Goal: Task Accomplishment & Management: Complete application form

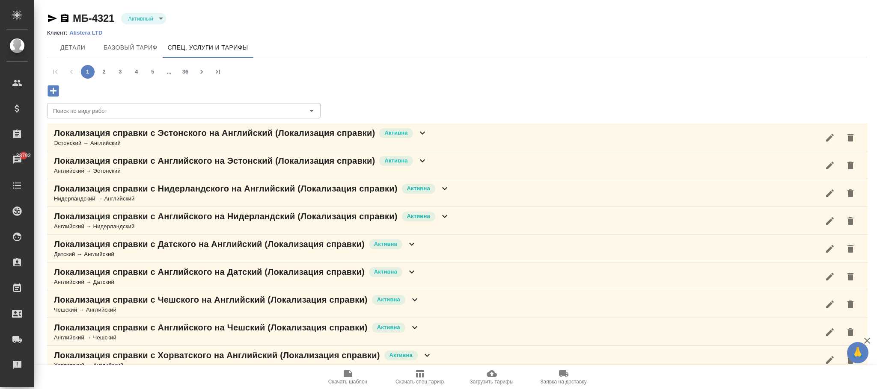
click at [499, 366] on button "Загрузить тарифы" at bounding box center [492, 378] width 72 height 24
click at [493, 374] on icon "button" at bounding box center [492, 374] width 10 height 7
click at [58, 89] on icon "button" at bounding box center [53, 90] width 11 height 11
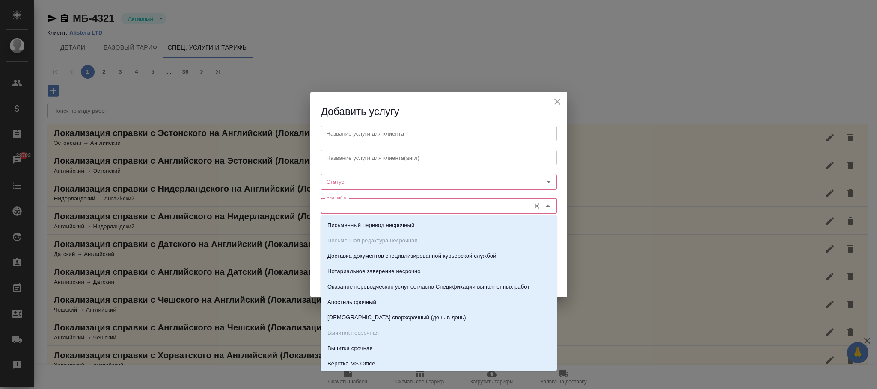
click at [393, 211] on input "Вид работ" at bounding box center [424, 206] width 202 height 10
paste input "Восстановление сложного графического"
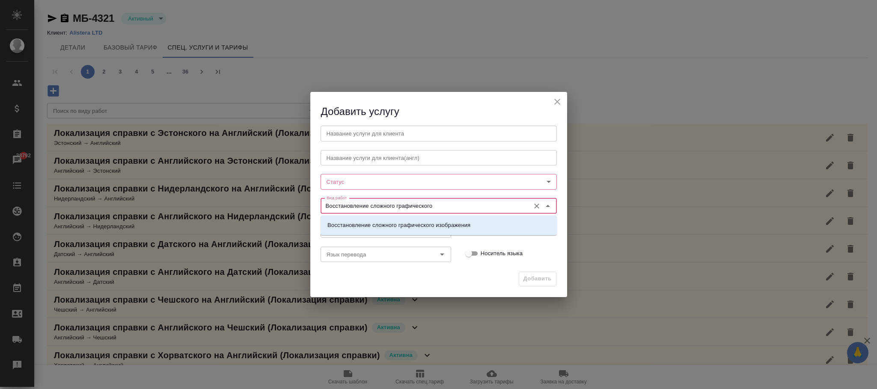
drag, startPoint x: 440, startPoint y: 204, endPoint x: 226, endPoint y: 196, distance: 214.1
click at [226, 196] on div "Добавить услугу Название услуги для клиента Название услуги для клиента Названи…" at bounding box center [438, 194] width 877 height 389
paste input "акета с частичным соответствием оформлению оригинала"
type input "Восстановление сложного макета с частичным соответствием оформлению оригинала"
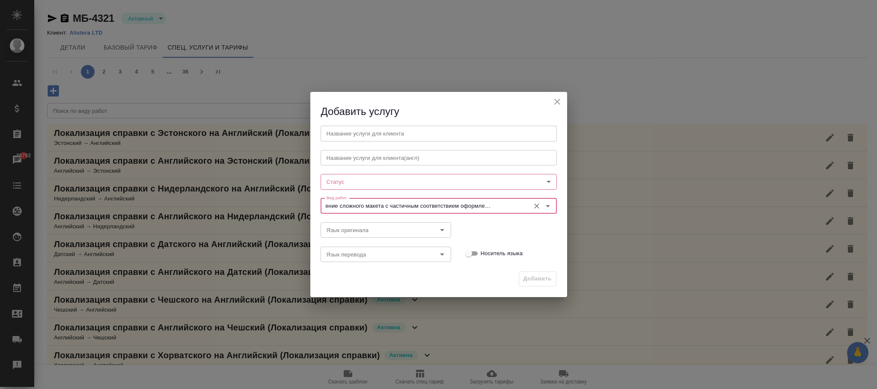
scroll to position [0, 0]
drag, startPoint x: 539, startPoint y: 208, endPoint x: 488, endPoint y: 209, distance: 51.4
click at [538, 208] on icon "Очистить" at bounding box center [536, 206] width 9 height 9
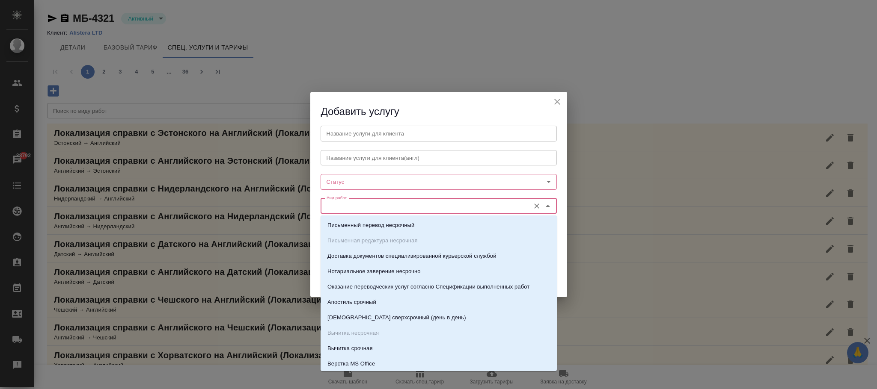
click at [474, 209] on input "Вид работ" at bounding box center [424, 206] width 202 height 10
paste input "Восстановление сложного макета с полным соответствием оформлению оригинала"
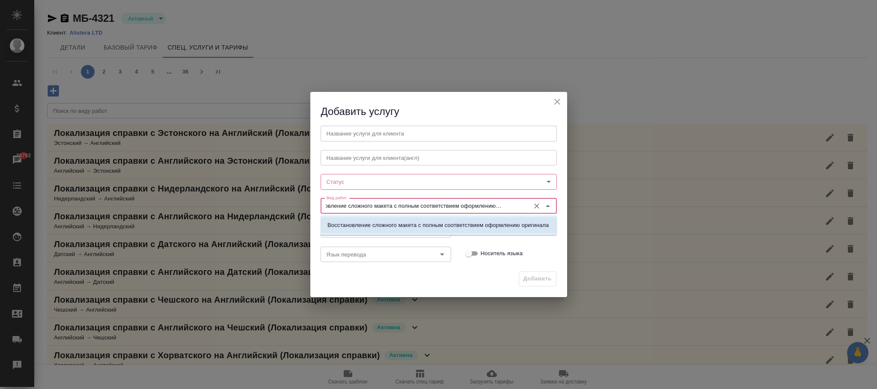
type input "Восстановление сложного макета с полным соответствием оформлению оригинала"
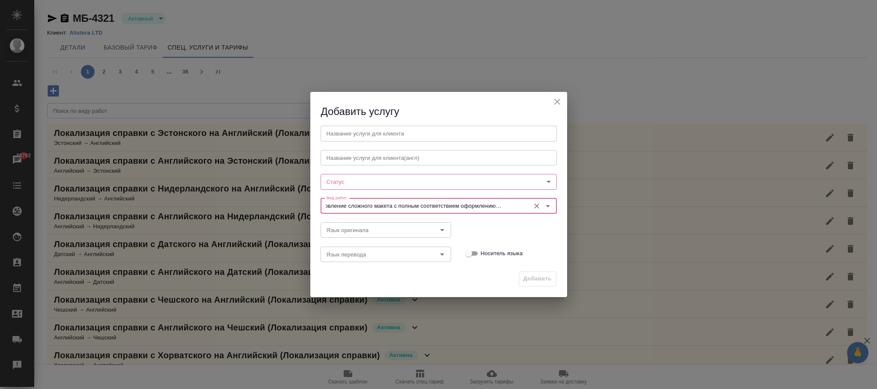
scroll to position [0, 0]
click at [538, 207] on icon "Очистить" at bounding box center [536, 206] width 9 height 9
paste input "Восстановление очень сложного макета с полным соответствием оформлению оригинала"
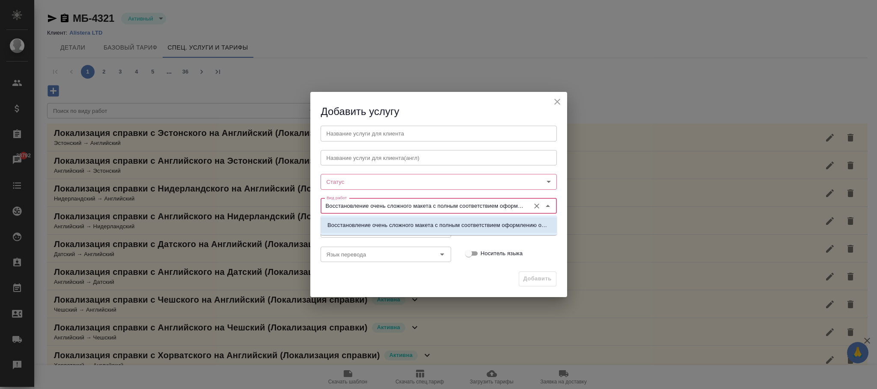
scroll to position [0, 39]
type input "Восстановление очень сложного макета с полным соответствием оформлению оригинала"
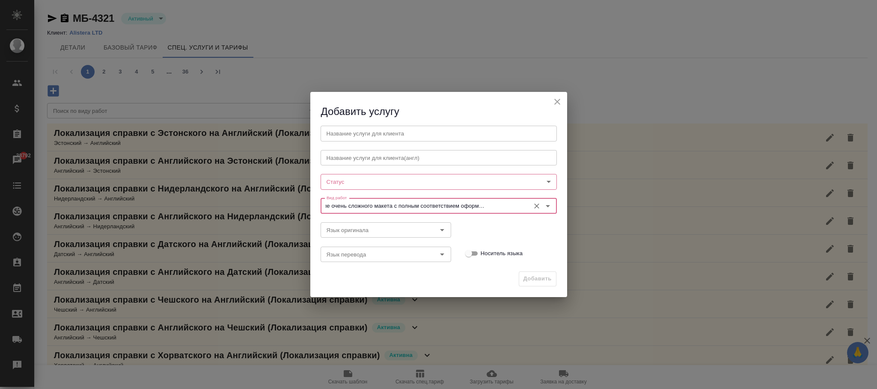
scroll to position [0, 0]
click at [533, 205] on icon "Очистить" at bounding box center [536, 206] width 9 height 9
paste input "Верстка сложного макета (Indesign)"
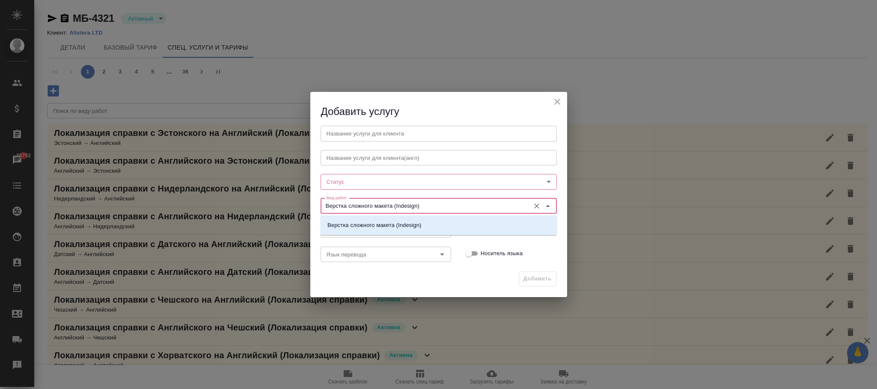
type input "Верстка сложного макета (Indesign)"
click at [535, 209] on icon "Очистить" at bounding box center [536, 206] width 9 height 9
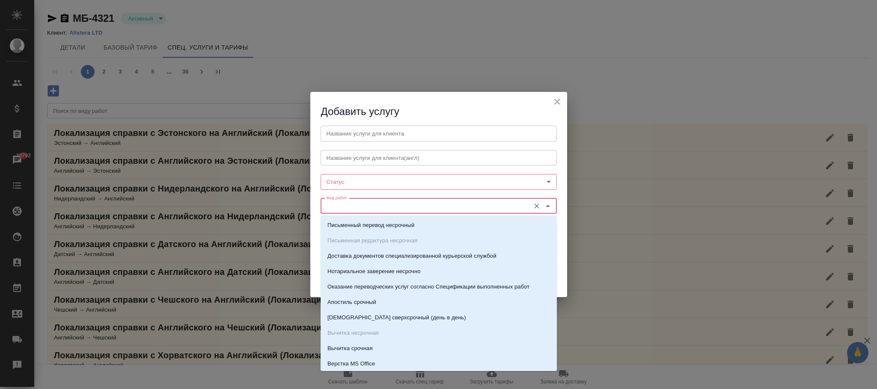
click at [499, 202] on input "Вид работ" at bounding box center [424, 206] width 202 height 10
paste input "Верстка сложного макета (FrameMaker)"
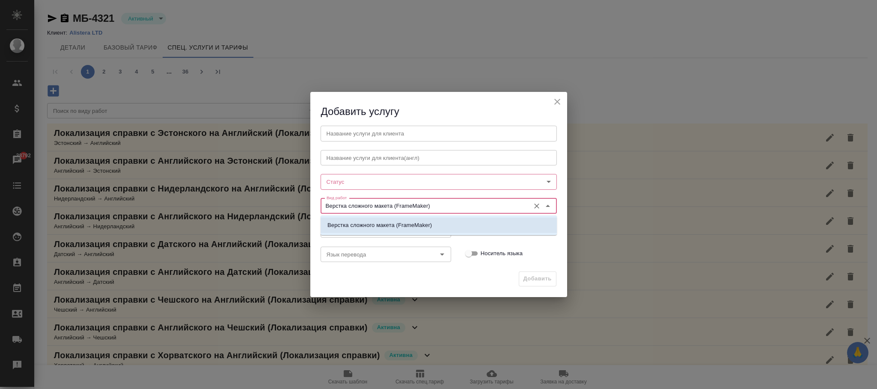
type input "Верстка сложного макета (FrameMaker)"
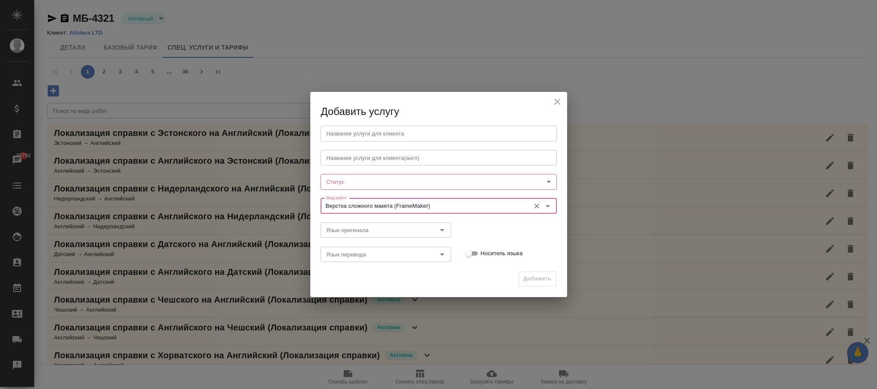
click at [557, 98] on icon "close" at bounding box center [557, 102] width 10 height 10
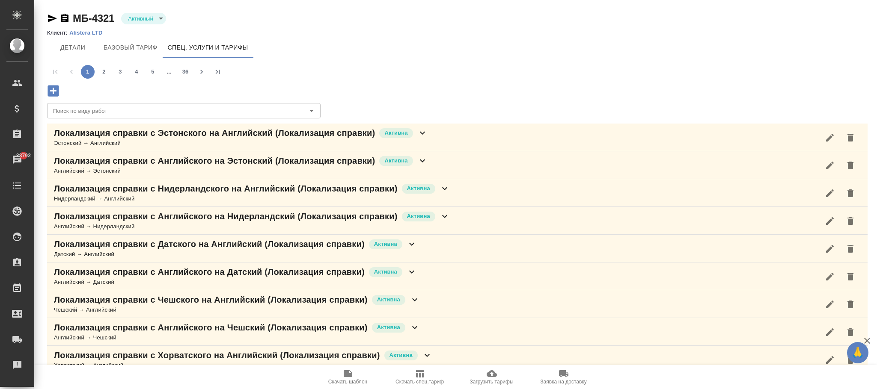
click at [495, 376] on icon "button" at bounding box center [492, 374] width 10 height 7
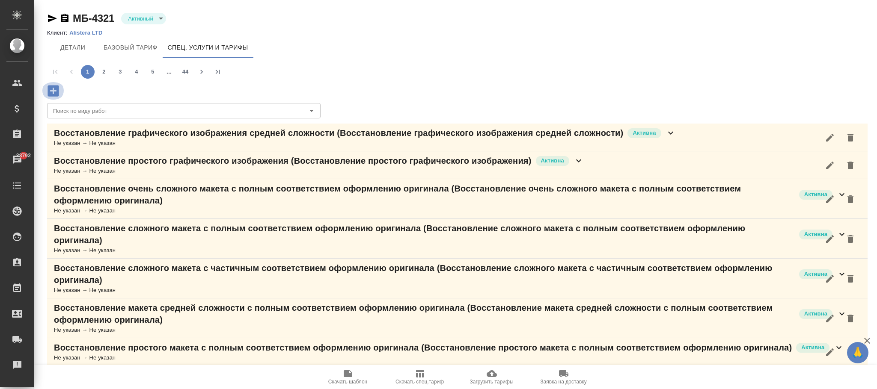
click at [61, 90] on button "button" at bounding box center [54, 91] width 24 height 18
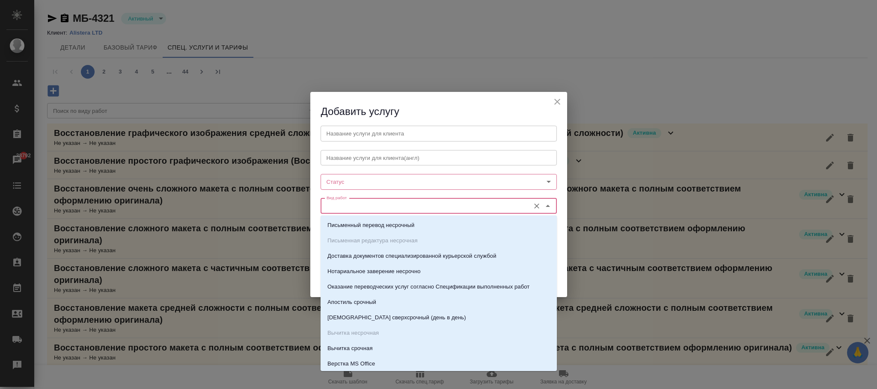
click at [355, 208] on input "Вид работ" at bounding box center [424, 206] width 202 height 10
paste input "Восстановление сложного графического"
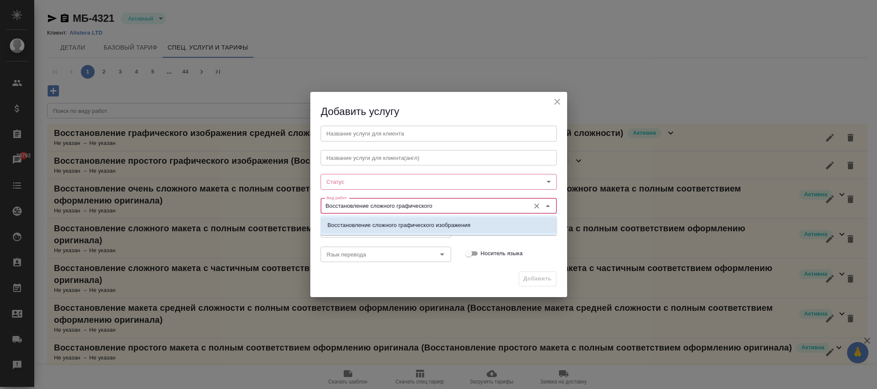
click at [378, 225] on p "Восстановление сложного графического изображения" at bounding box center [398, 225] width 143 height 9
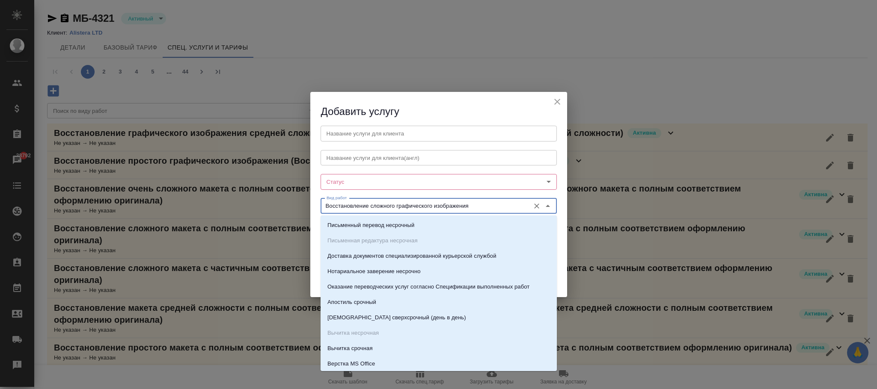
drag, startPoint x: 476, startPoint y: 204, endPoint x: 378, endPoint y: 210, distance: 98.6
click at [320, 200] on div "Вид работ Восстановление сложного графического изображения Вид работ" at bounding box center [438, 206] width 253 height 38
type input "Восстановление сложного графического изображения"
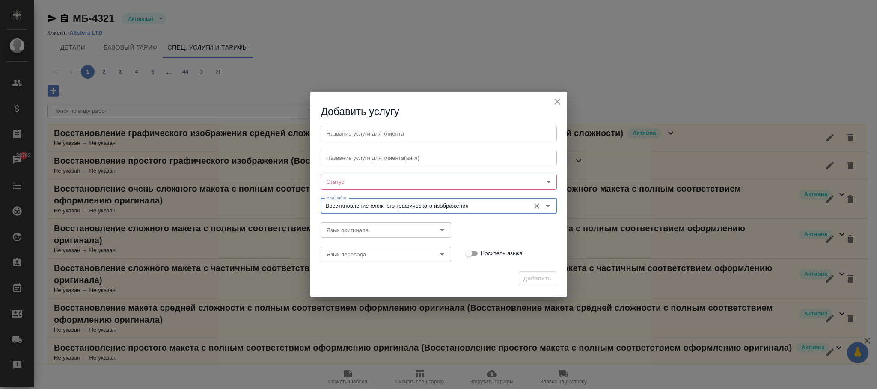
click at [559, 101] on icon "close" at bounding box center [557, 102] width 6 height 6
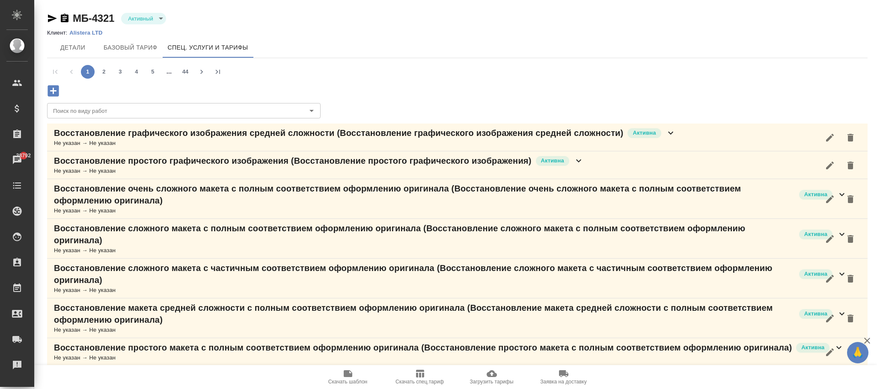
click at [491, 375] on icon "button" at bounding box center [492, 374] width 10 height 10
click at [55, 90] on icon "button" at bounding box center [53, 90] width 15 height 15
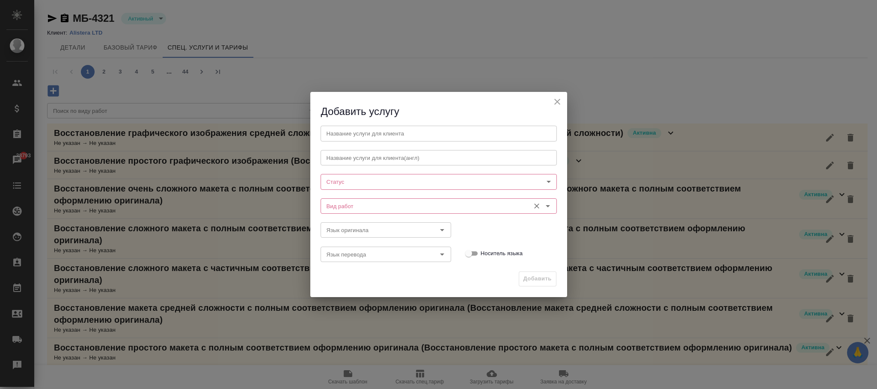
click at [338, 210] on input "Вид работ" at bounding box center [424, 206] width 202 height 10
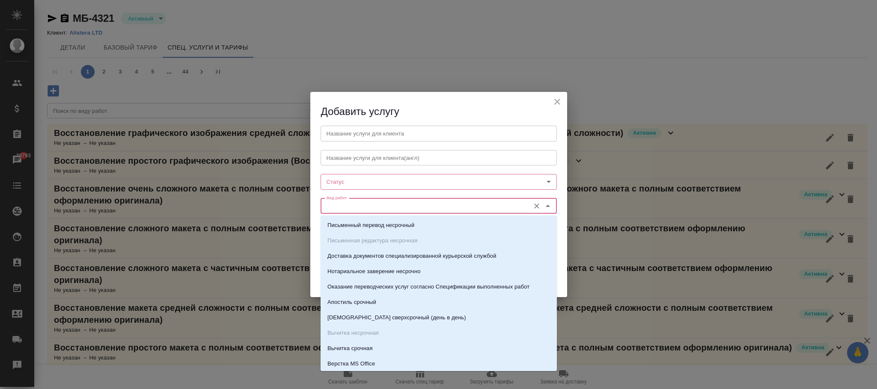
paste input ""Техническое обеспечение нотариального свидетельствования подлинности подписи п…"
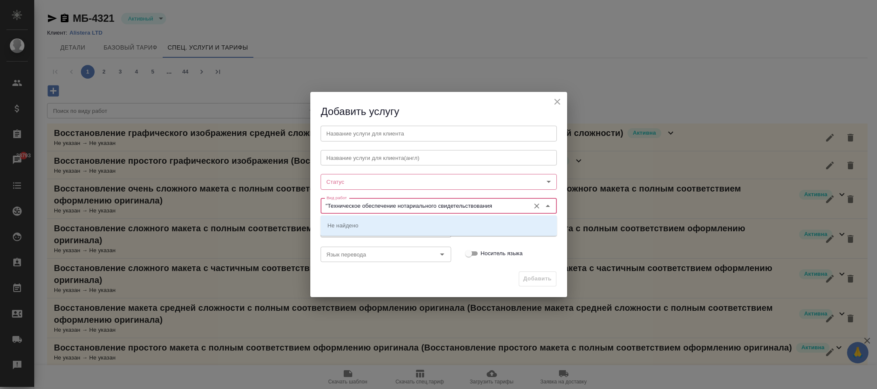
click at [328, 205] on input ""Техническое обеспечение нотариального свидетельствования" at bounding box center [424, 206] width 202 height 10
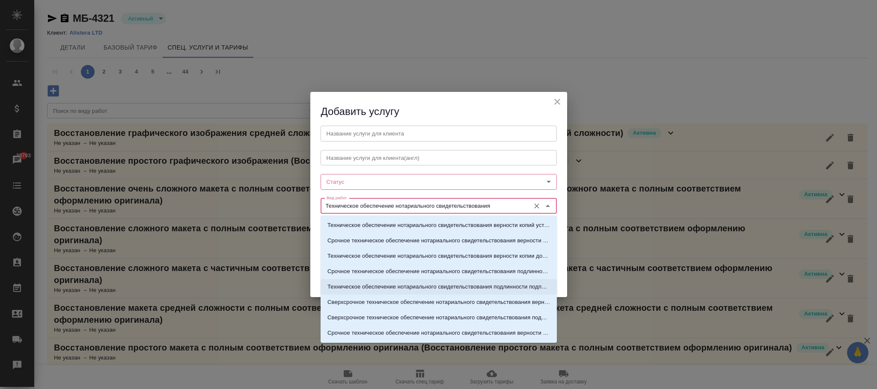
type input "Техническое обеспечение нотариального свидетельствования"
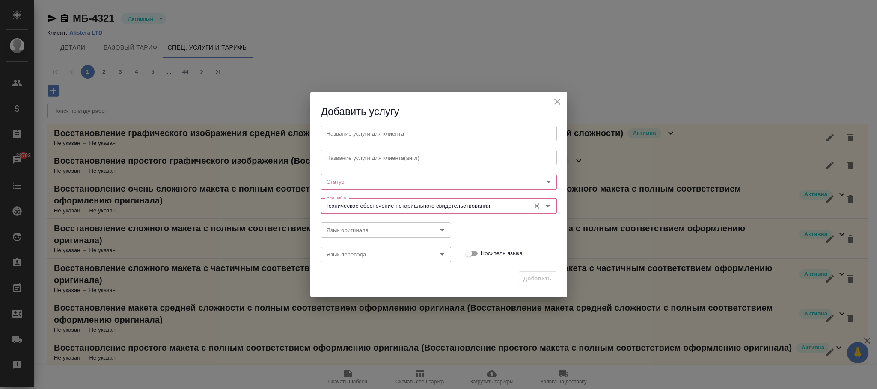
click at [535, 205] on icon "Очистить" at bounding box center [536, 206] width 5 height 5
paste input "Техническое обеспечение нотариального свидетельствования подлинности подписи пе…"
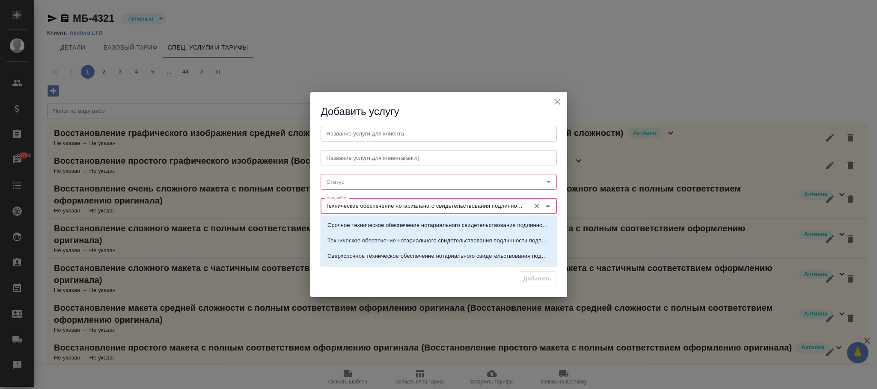
scroll to position [0, 59]
click at [460, 243] on p "Техническое обеспечение нотариального свидетельствования подлинности подписи пе…" at bounding box center [438, 241] width 223 height 9
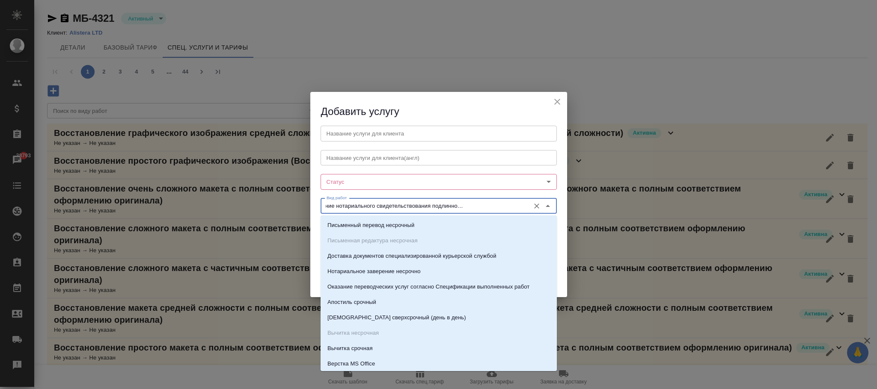
scroll to position [0, 0]
drag, startPoint x: 524, startPoint y: 206, endPoint x: 375, endPoint y: 217, distance: 149.4
click at [281, 203] on div "Добавить услугу Название услуги для клиента Название услуги для клиента Названи…" at bounding box center [438, 194] width 877 height 389
type input "Техническое обеспечение нотариального свидетельствования подлинности подписи пе…"
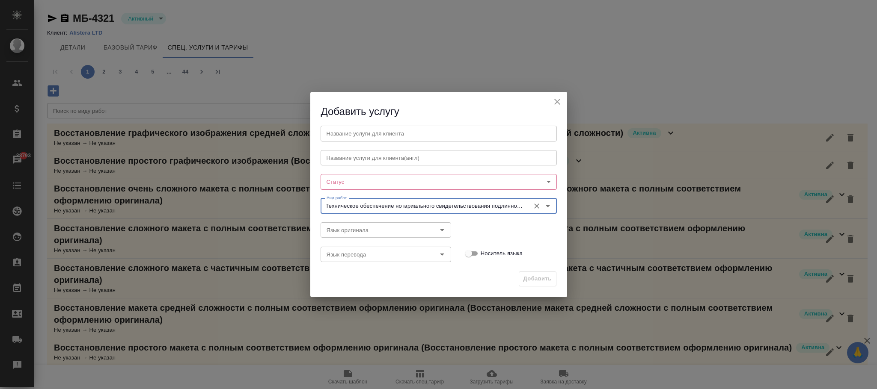
click at [535, 207] on icon "Очистить" at bounding box center [536, 206] width 5 height 5
paste input "Техническое обеспечение нотариального свидетельствования верности копии докумен…"
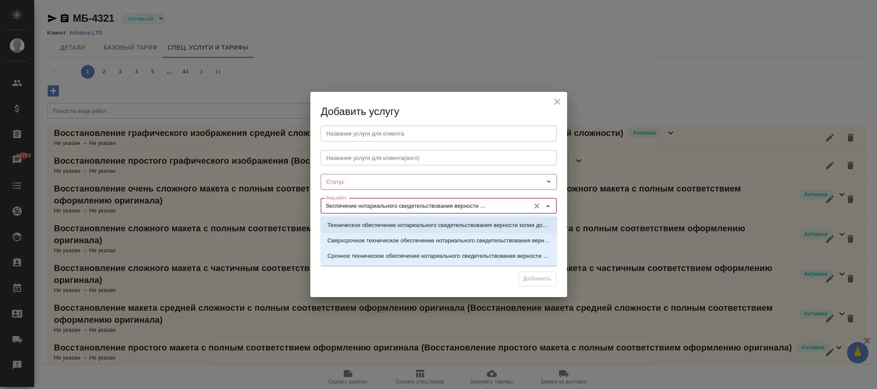
click at [447, 222] on p "Техническое обеспечение нотариального свидетельствования верности копии докумен…" at bounding box center [438, 225] width 223 height 9
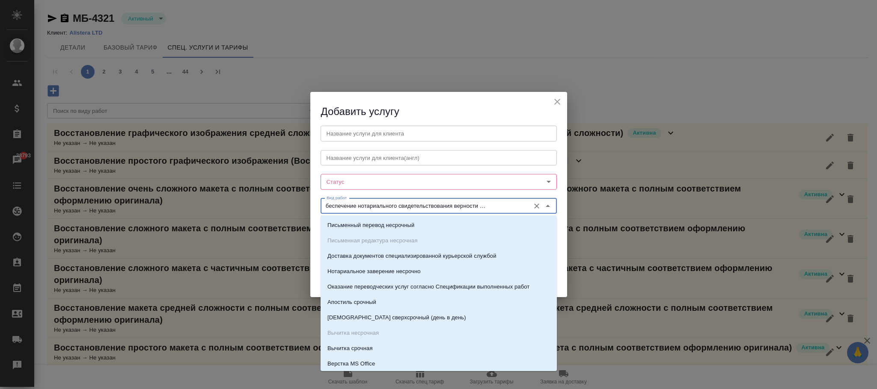
scroll to position [0, 0]
drag, startPoint x: 524, startPoint y: 204, endPoint x: 379, endPoint y: 217, distance: 146.1
click at [319, 210] on div "Название услуги для клиента Название услуги для клиента Название услуги для кли…" at bounding box center [439, 193] width 240 height 145
type input "Техническое обеспечение нотариального свидетельствования верности копии докумен…"
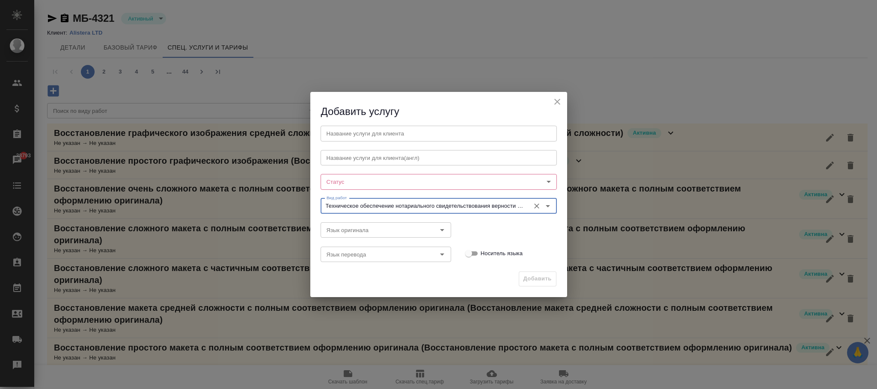
click at [560, 104] on icon "close" at bounding box center [557, 102] width 10 height 10
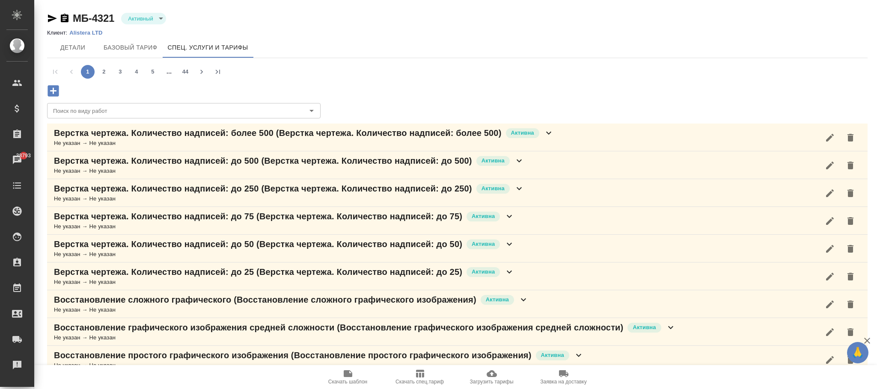
click at [54, 90] on icon "button" at bounding box center [53, 90] width 15 height 15
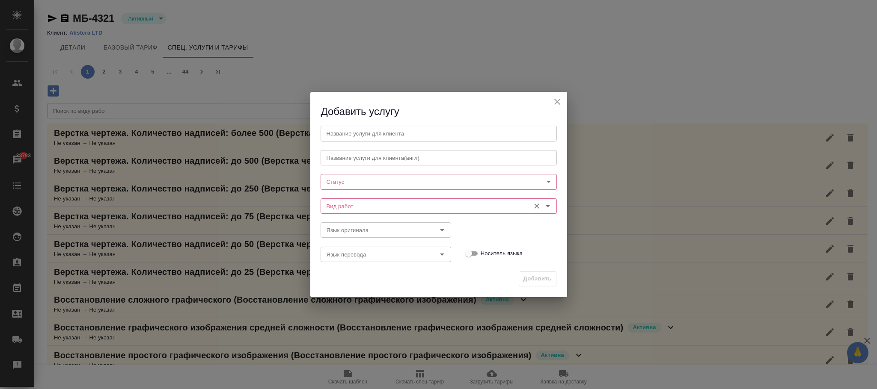
click at [339, 205] on input "Вид работ" at bounding box center [424, 206] width 202 height 10
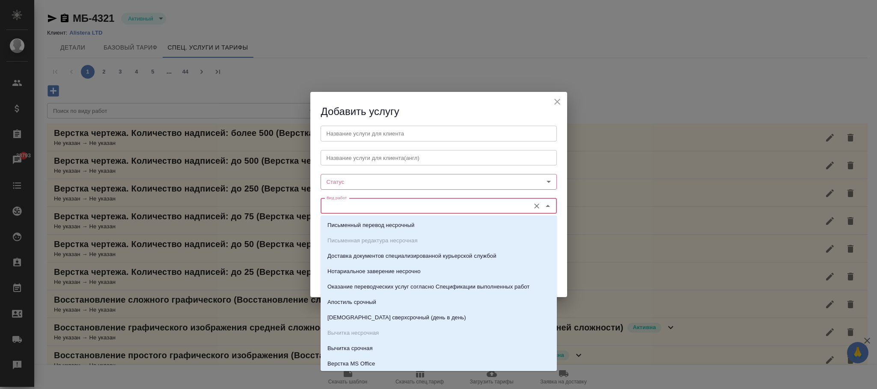
paste input "Техническое обеспечение нотариального свидетельствования подлинности подписи пе…"
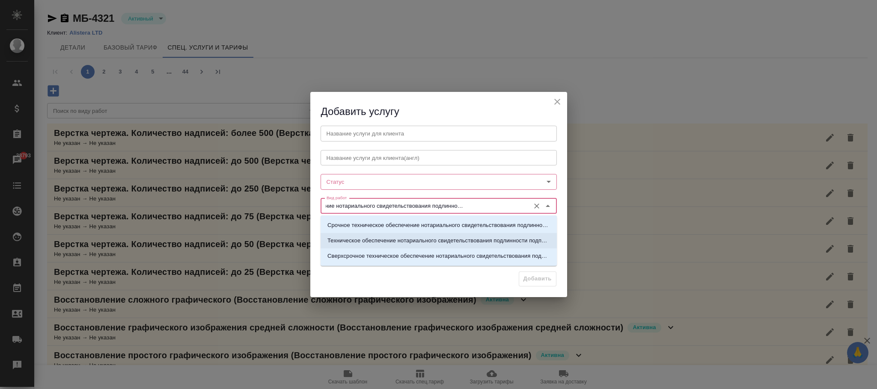
click at [514, 240] on p "Техническое обеспечение нотариального свидетельствования подлинности подписи пе…" at bounding box center [438, 241] width 223 height 9
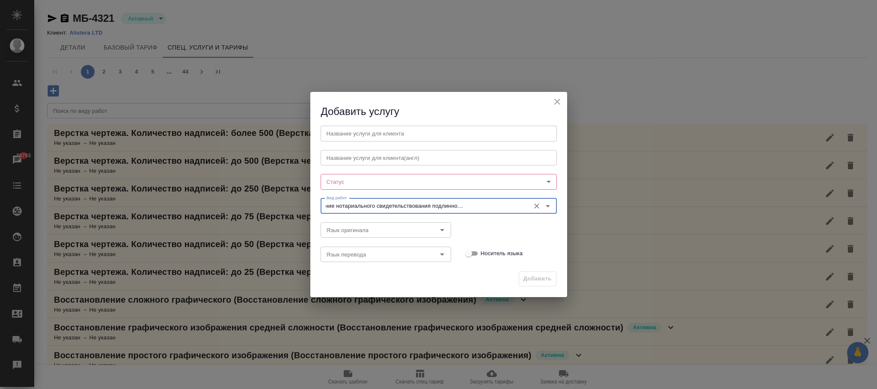
drag, startPoint x: 526, startPoint y: 202, endPoint x: 441, endPoint y: 214, distance: 86.4
click at [324, 197] on div "Вид работ Техническое обеспечение нотариального свидетельствования подлинности …" at bounding box center [439, 205] width 236 height 21
drag, startPoint x: 526, startPoint y: 207, endPoint x: 330, endPoint y: 205, distance: 196.5
click at [277, 205] on div "Добавить услугу Название услуги для клиента Название услуги для клиента Названи…" at bounding box center [438, 194] width 877 height 389
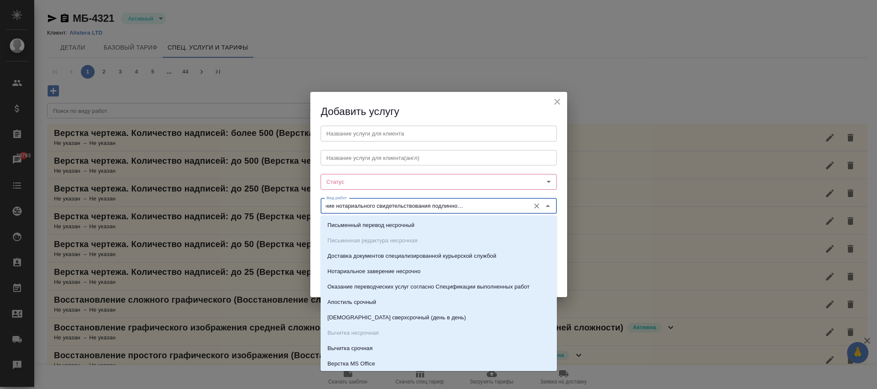
click at [524, 204] on input "Техническое обеспечение нотариального свидетельствования подлинности подписи пе…" at bounding box center [424, 206] width 202 height 10
drag, startPoint x: 524, startPoint y: 205, endPoint x: 248, endPoint y: 203, distance: 275.6
click at [248, 203] on div "Добавить услугу Название услуги для клиента Название услуги для клиента Названи…" at bounding box center [438, 194] width 877 height 389
type input "Техническое обеспечение нотариального свидетельствования подлинности подписи пе…"
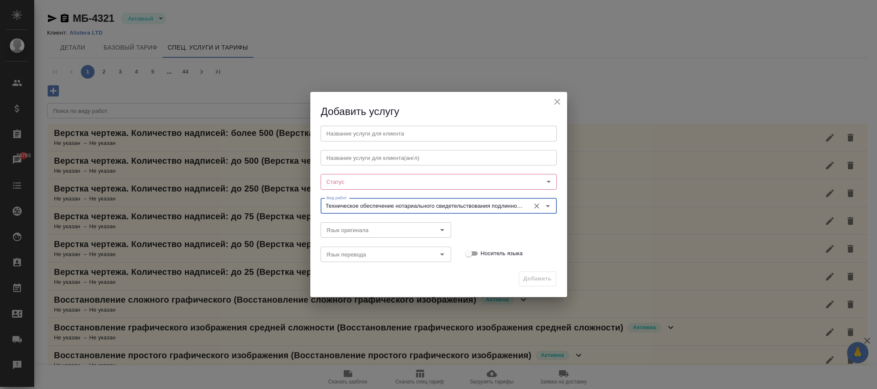
click at [556, 104] on icon "close" at bounding box center [557, 102] width 10 height 10
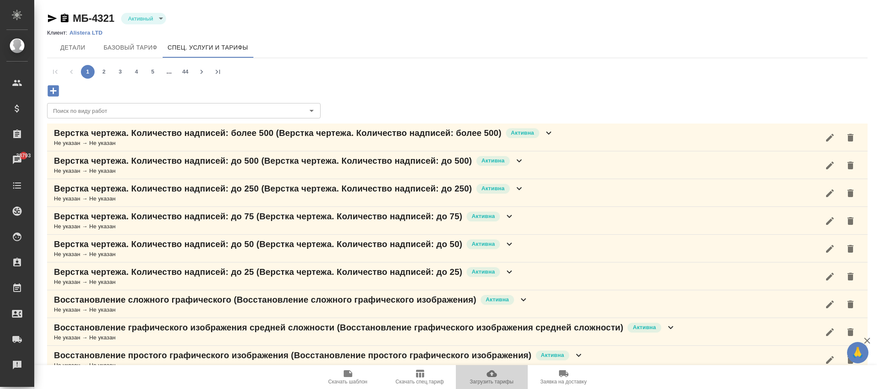
click at [491, 377] on icon "button" at bounding box center [492, 374] width 10 height 7
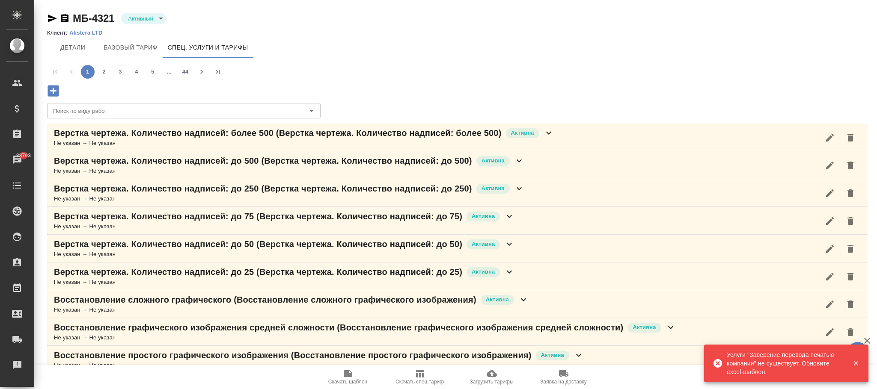
click at [48, 93] on icon "button" at bounding box center [53, 90] width 15 height 15
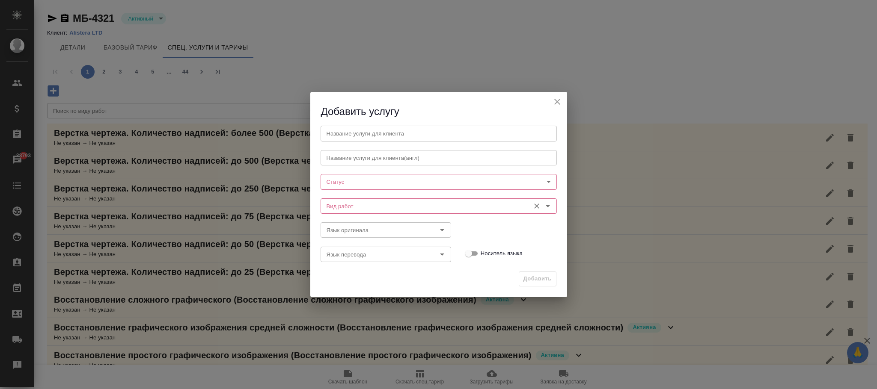
click at [352, 205] on input "Вид работ" at bounding box center [424, 206] width 202 height 10
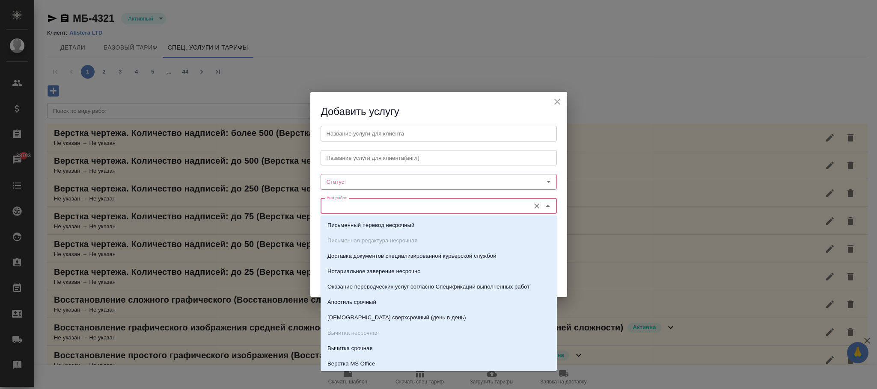
paste input "Заверение перевода печатью компании"
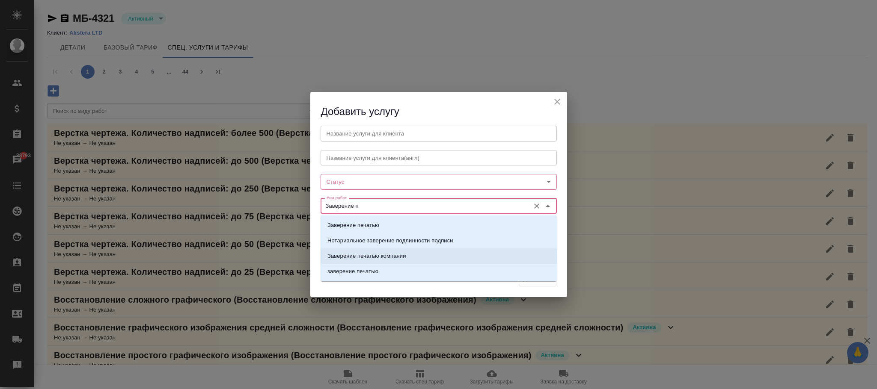
drag, startPoint x: 397, startPoint y: 256, endPoint x: 408, endPoint y: 223, distance: 35.3
click at [398, 256] on p "Заверение печатью компании" at bounding box center [366, 256] width 79 height 9
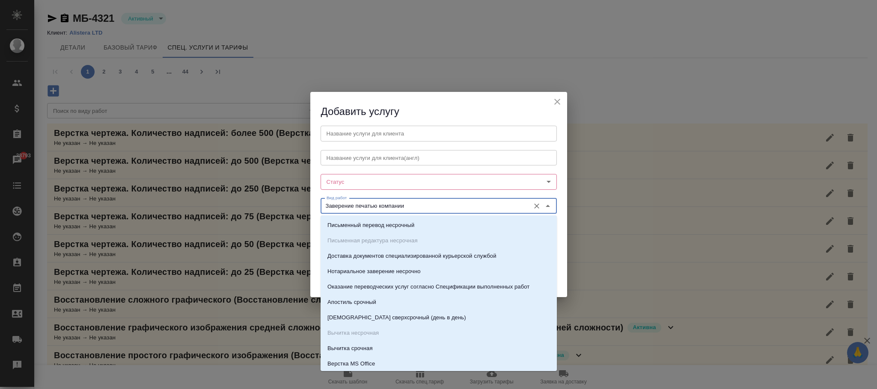
drag, startPoint x: 417, startPoint y: 207, endPoint x: 352, endPoint y: 206, distance: 65.5
click at [309, 207] on div "Добавить услугу Название услуги для клиента Название услуги для клиента Названи…" at bounding box center [438, 194] width 877 height 389
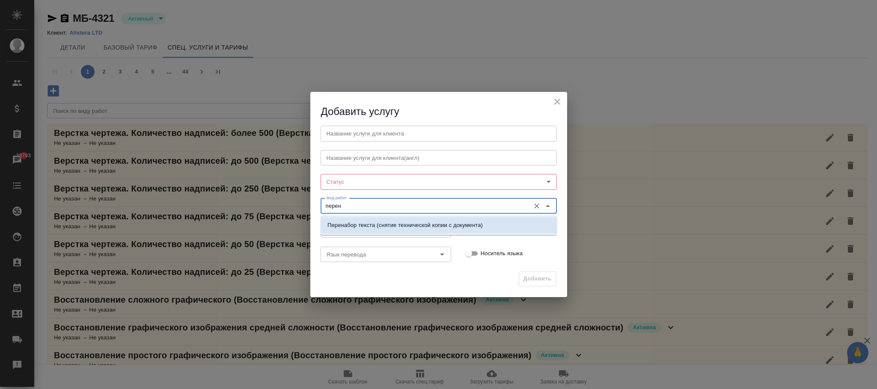
drag, startPoint x: 410, startPoint y: 230, endPoint x: 446, endPoint y: 211, distance: 40.8
click at [413, 227] on p "Перенабор текста (снятие технической копии с документа)" at bounding box center [404, 225] width 155 height 9
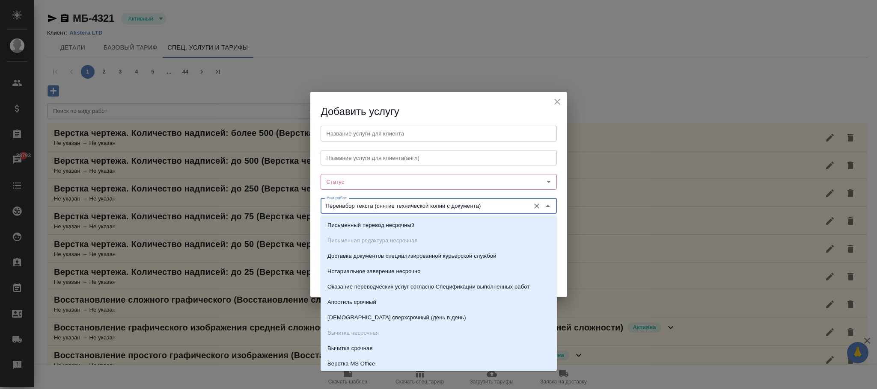
drag, startPoint x: 469, startPoint y: 203, endPoint x: 326, endPoint y: 207, distance: 143.0
click at [316, 205] on div "Вид работ Перенабор текста (снятие технической копии с документа) Вид работ" at bounding box center [438, 206] width 253 height 38
type input "Перенабор текста (снятие технической копии с документа)"
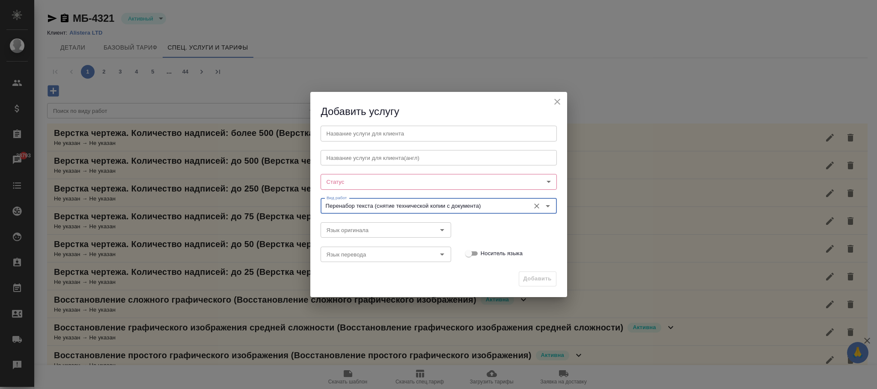
click at [554, 103] on icon "close" at bounding box center [557, 102] width 10 height 10
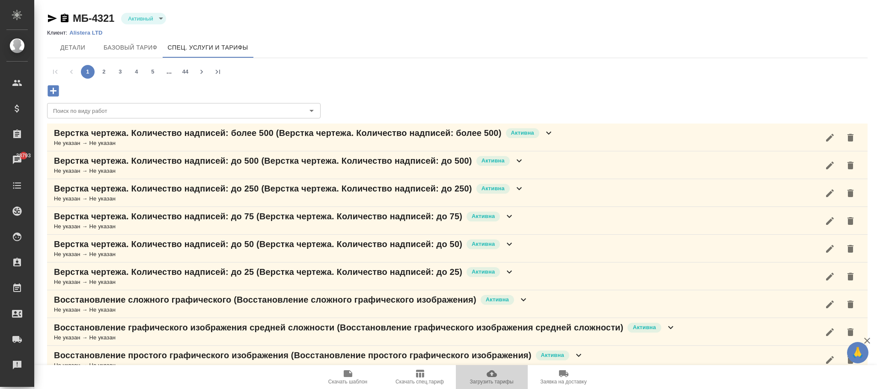
click at [493, 374] on icon "button" at bounding box center [492, 374] width 10 height 7
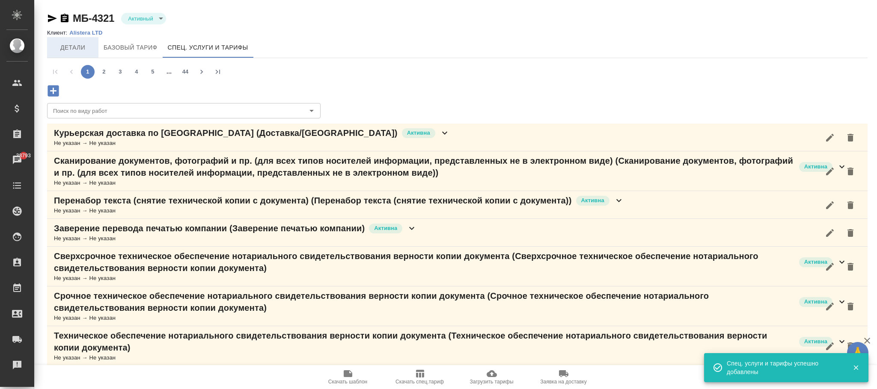
click at [75, 45] on span "Детали" at bounding box center [72, 47] width 41 height 11
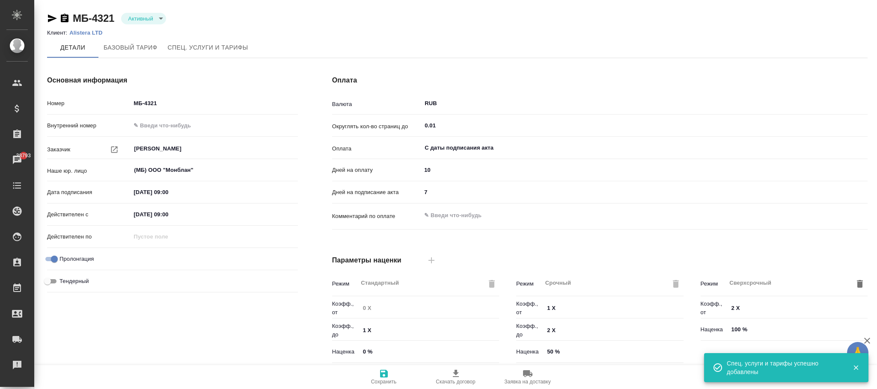
type input "без ТП"
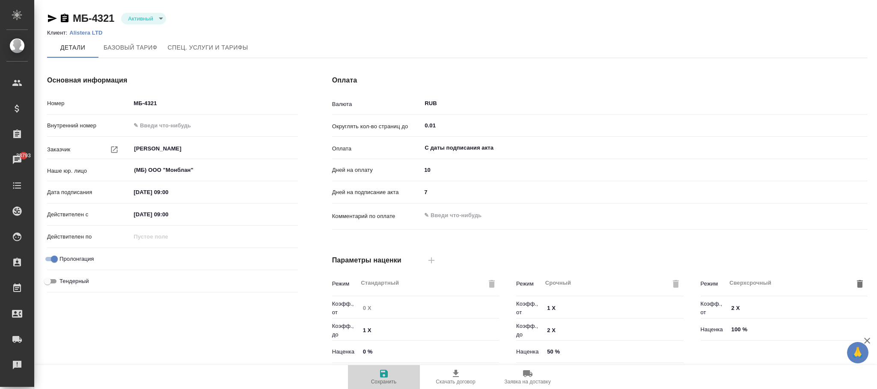
click at [388, 371] on icon "button" at bounding box center [384, 374] width 10 height 10
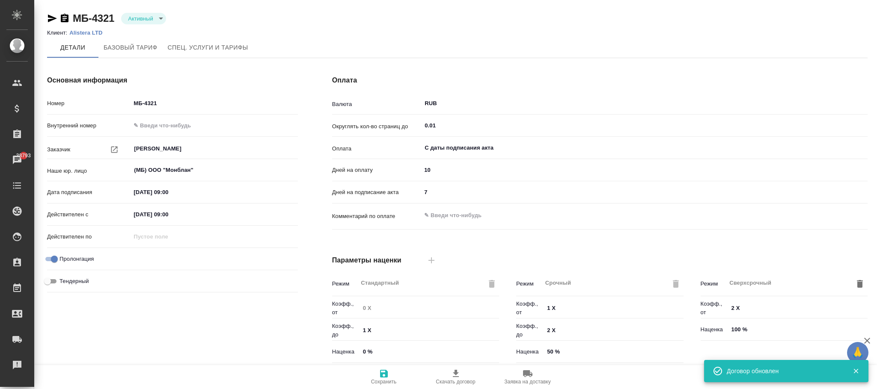
type input "без ТП"
